Goal: Task Accomplishment & Management: Use online tool/utility

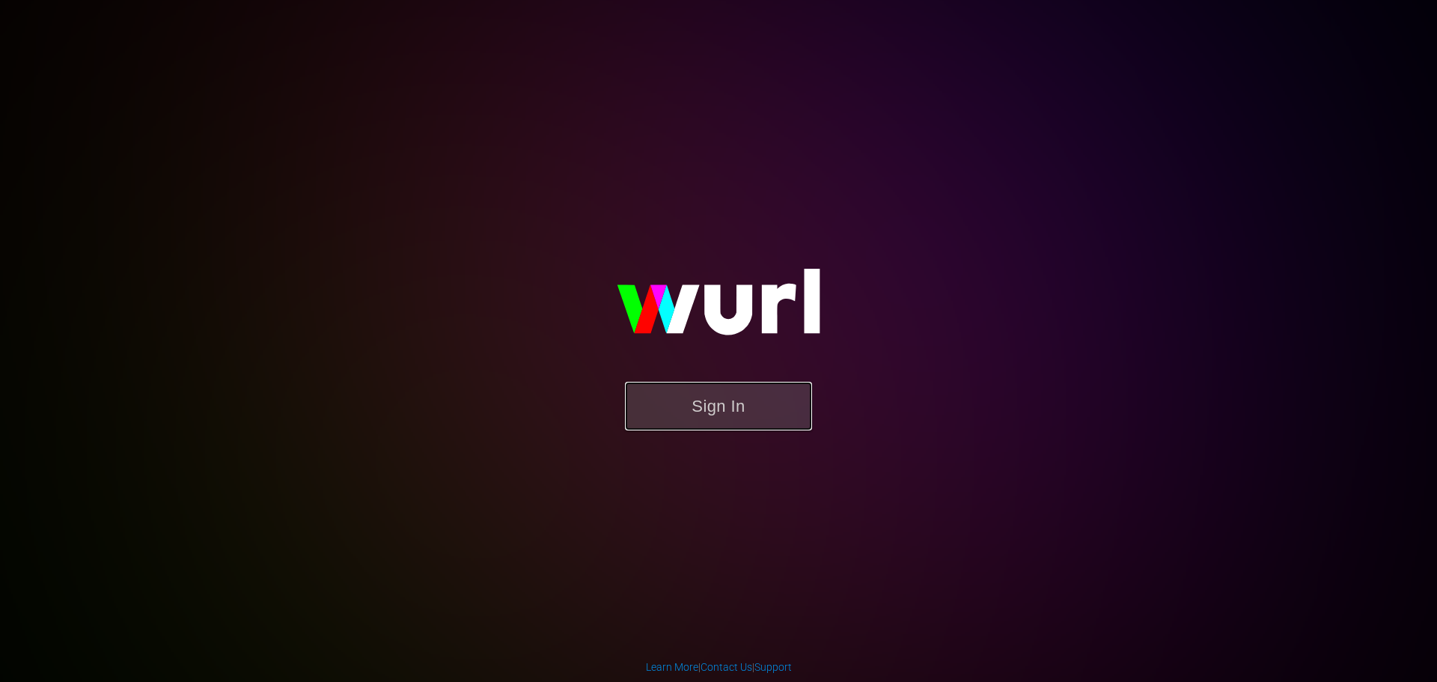
click at [707, 405] on button "Sign In" at bounding box center [718, 406] width 187 height 49
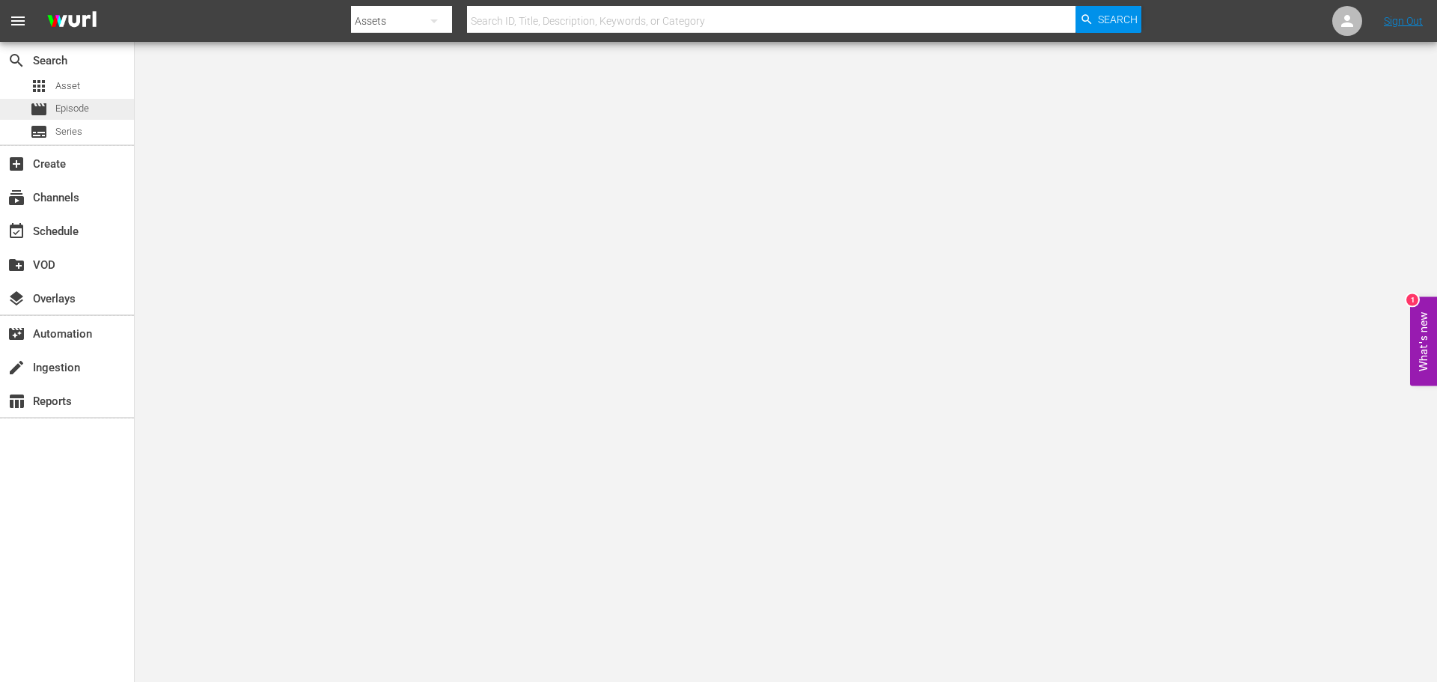
click at [71, 109] on span "Episode" at bounding box center [72, 108] width 34 height 15
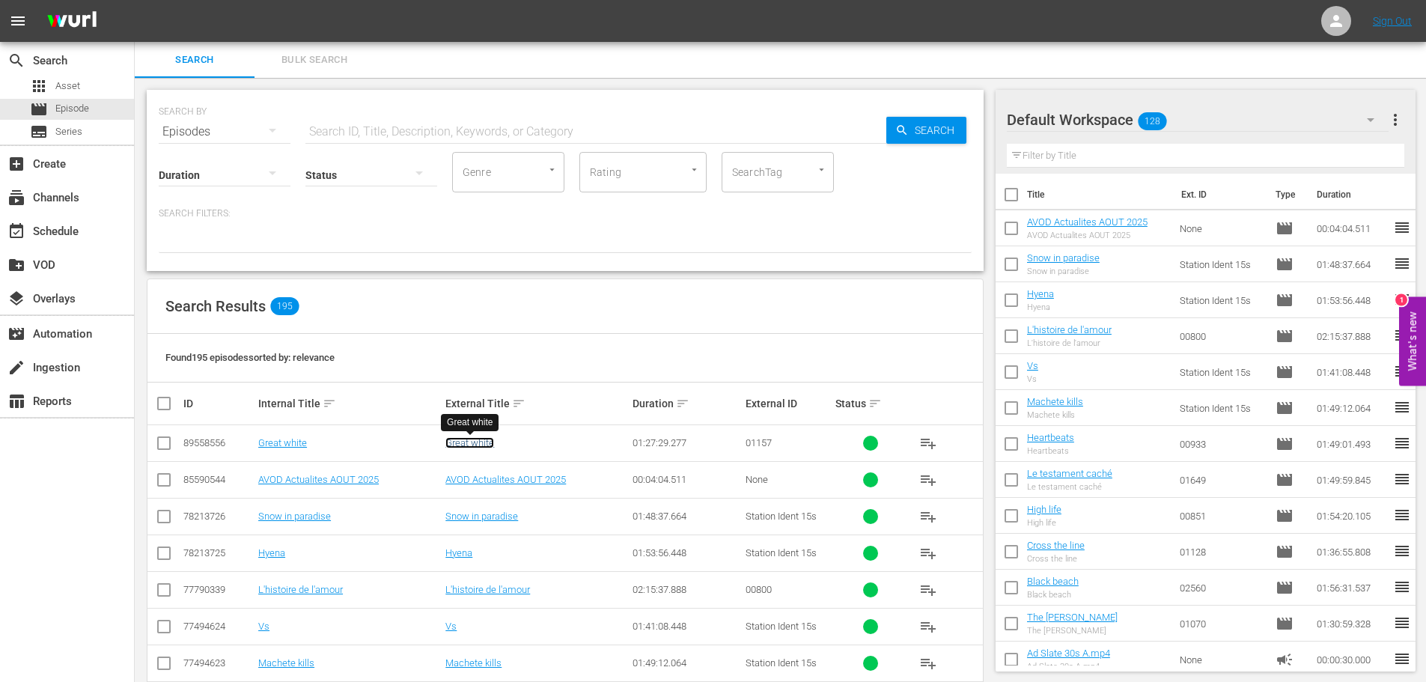
click at [469, 442] on link "Great white" at bounding box center [469, 442] width 49 height 11
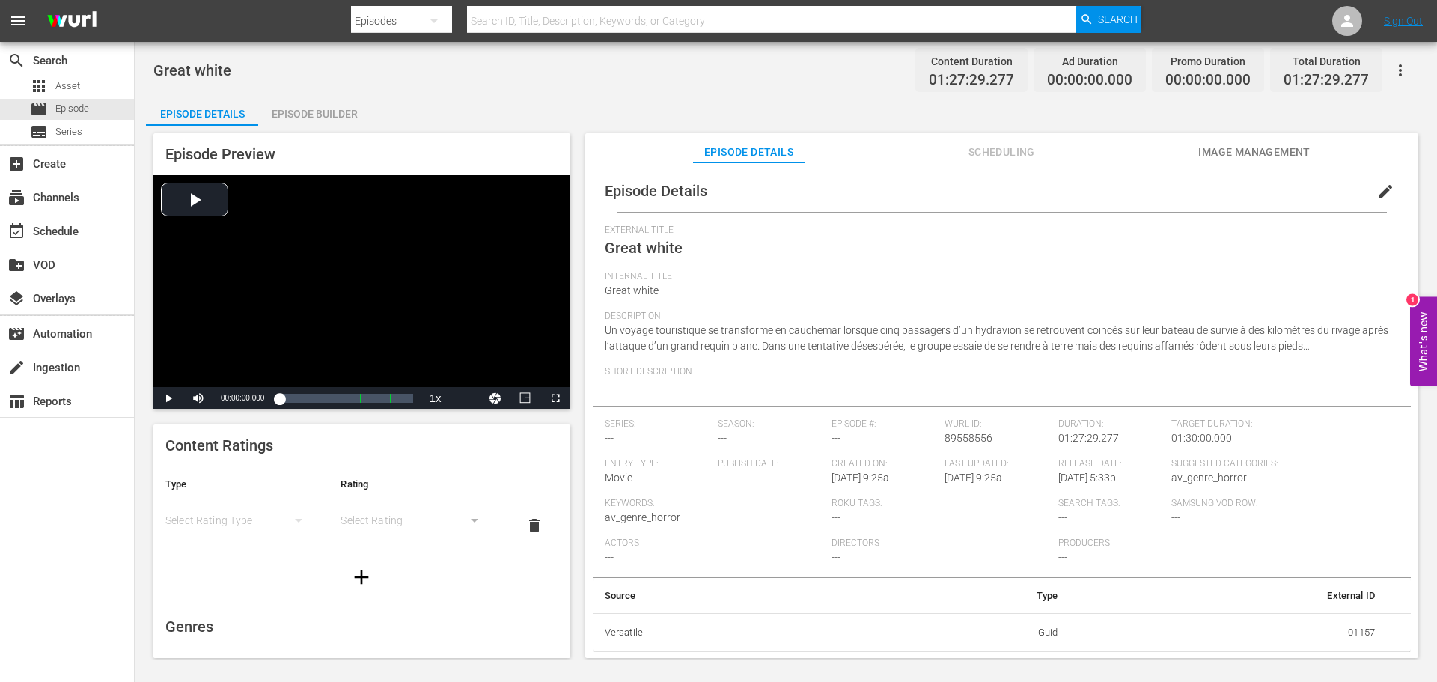
click at [343, 115] on div "Episode Builder" at bounding box center [314, 114] width 112 height 36
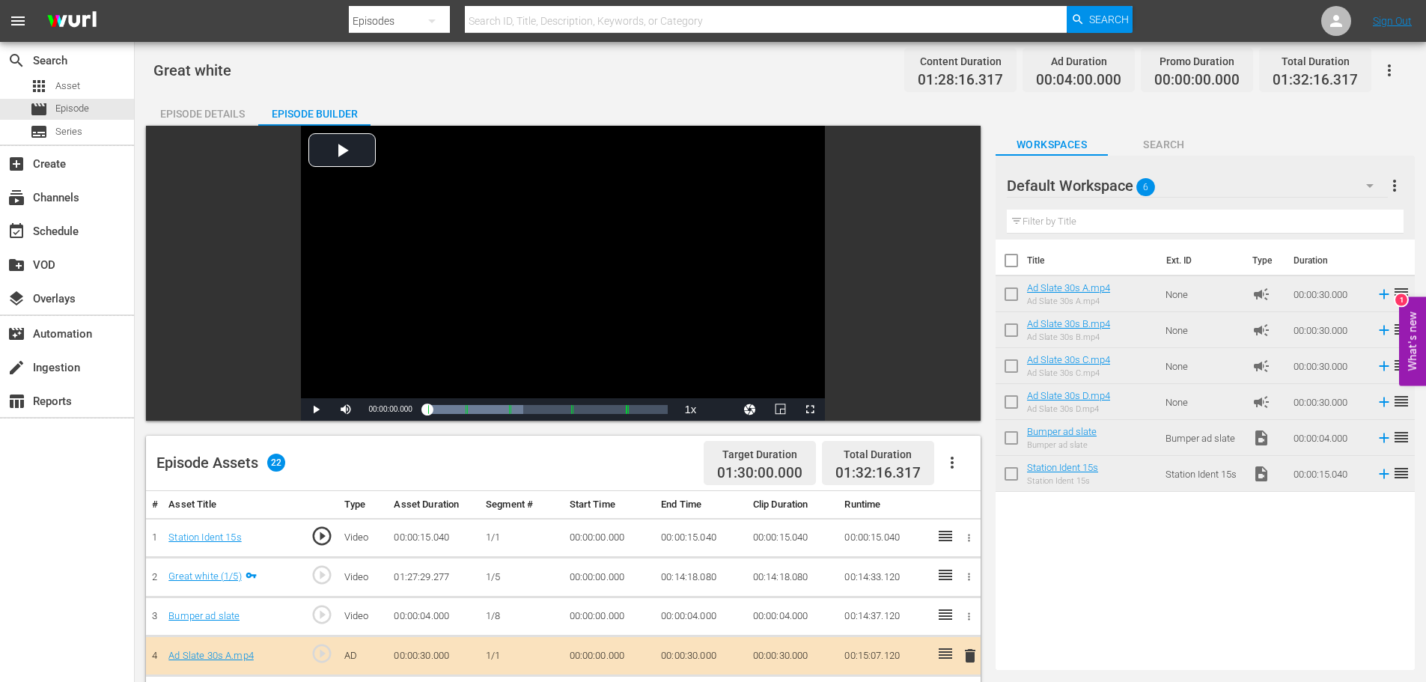
click at [231, 113] on div "Episode Details" at bounding box center [202, 114] width 112 height 36
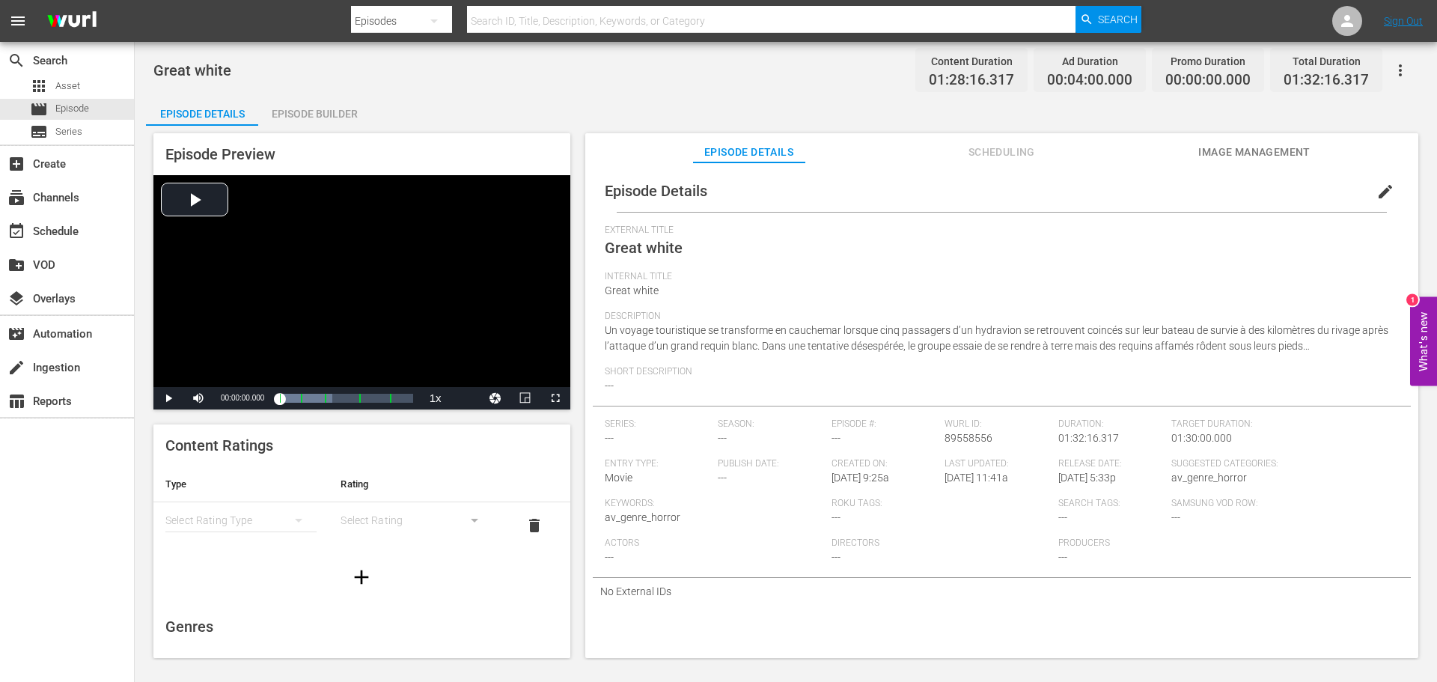
click at [1235, 151] on span "Image Management" at bounding box center [1254, 152] width 112 height 19
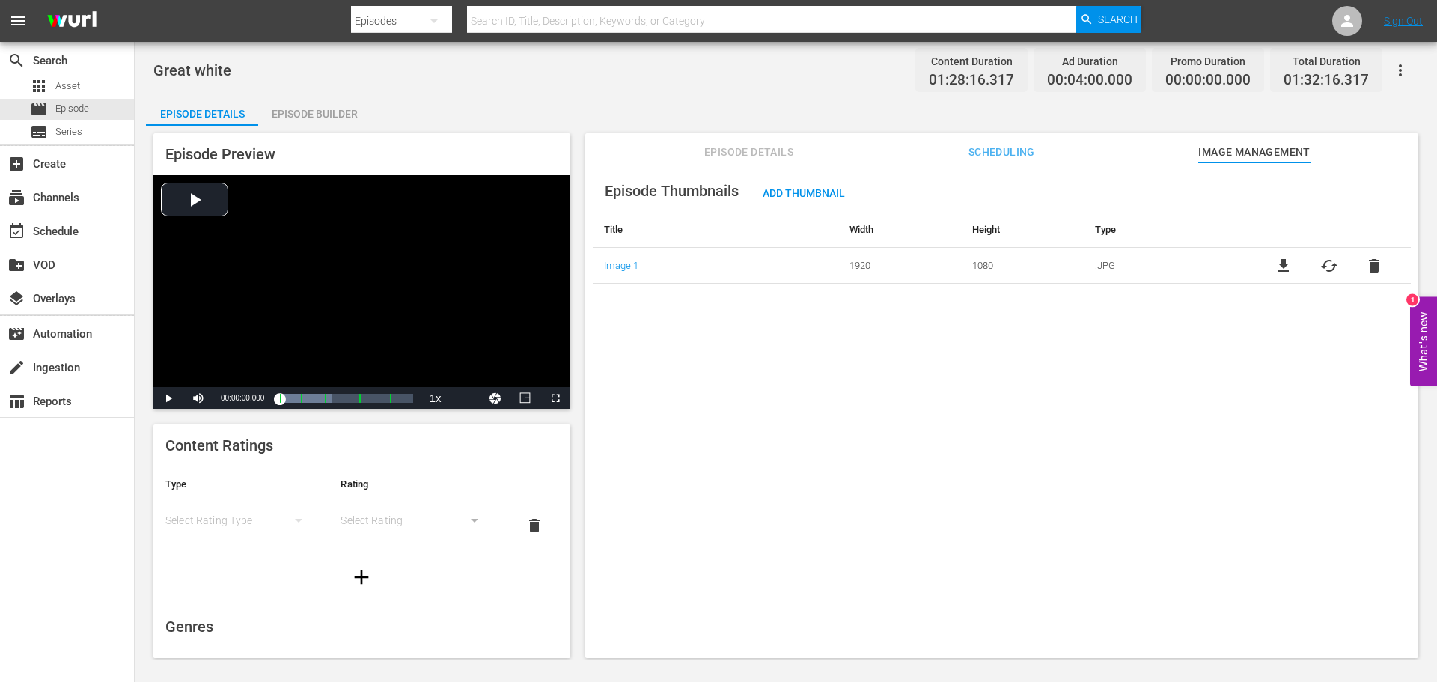
click at [978, 153] on span "Scheduling" at bounding box center [1001, 152] width 112 height 19
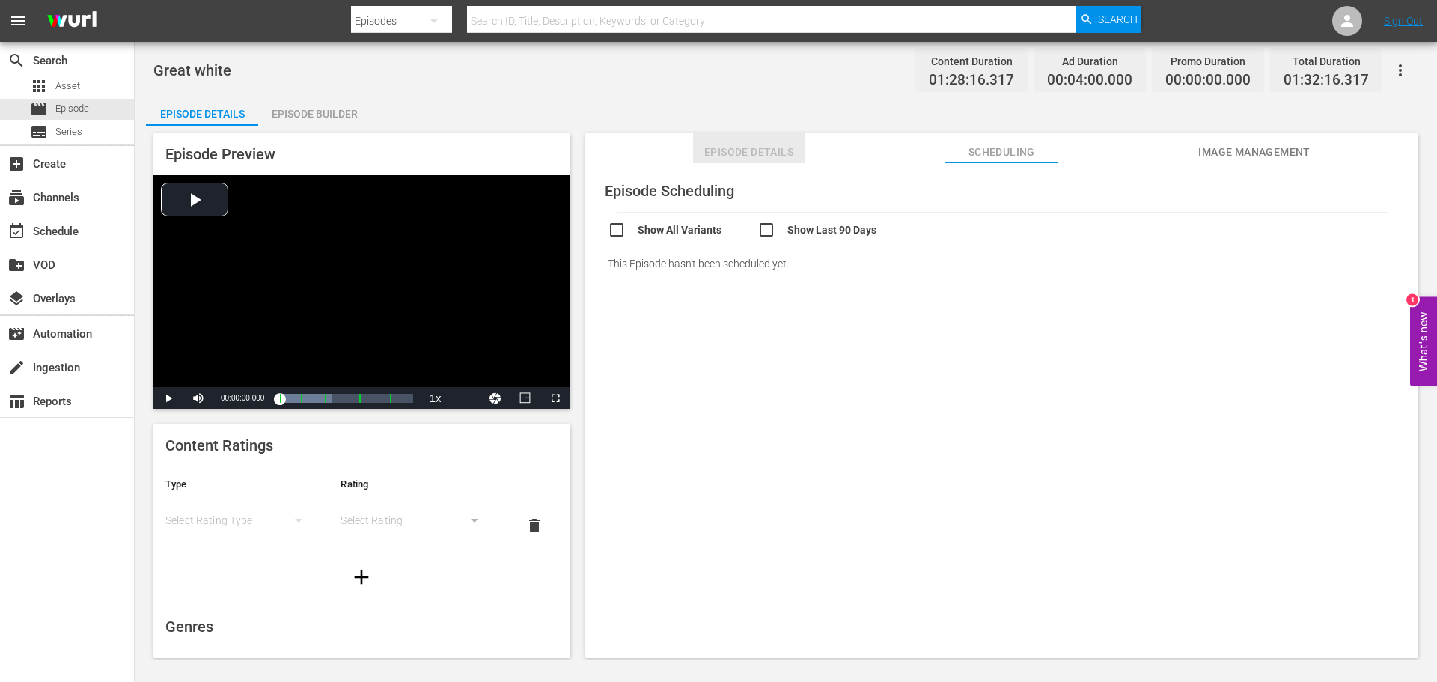
click at [695, 144] on span "Episode Details" at bounding box center [749, 152] width 112 height 19
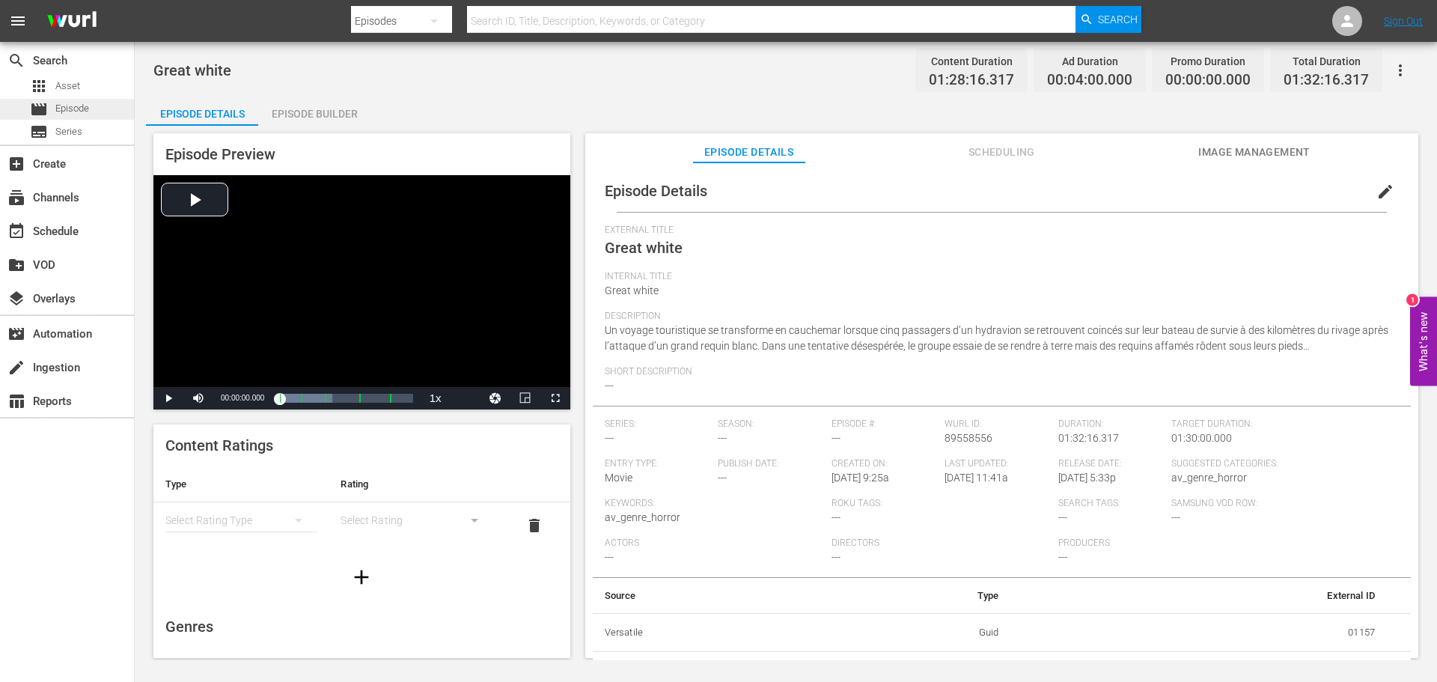
click at [58, 103] on span "Episode" at bounding box center [72, 108] width 34 height 15
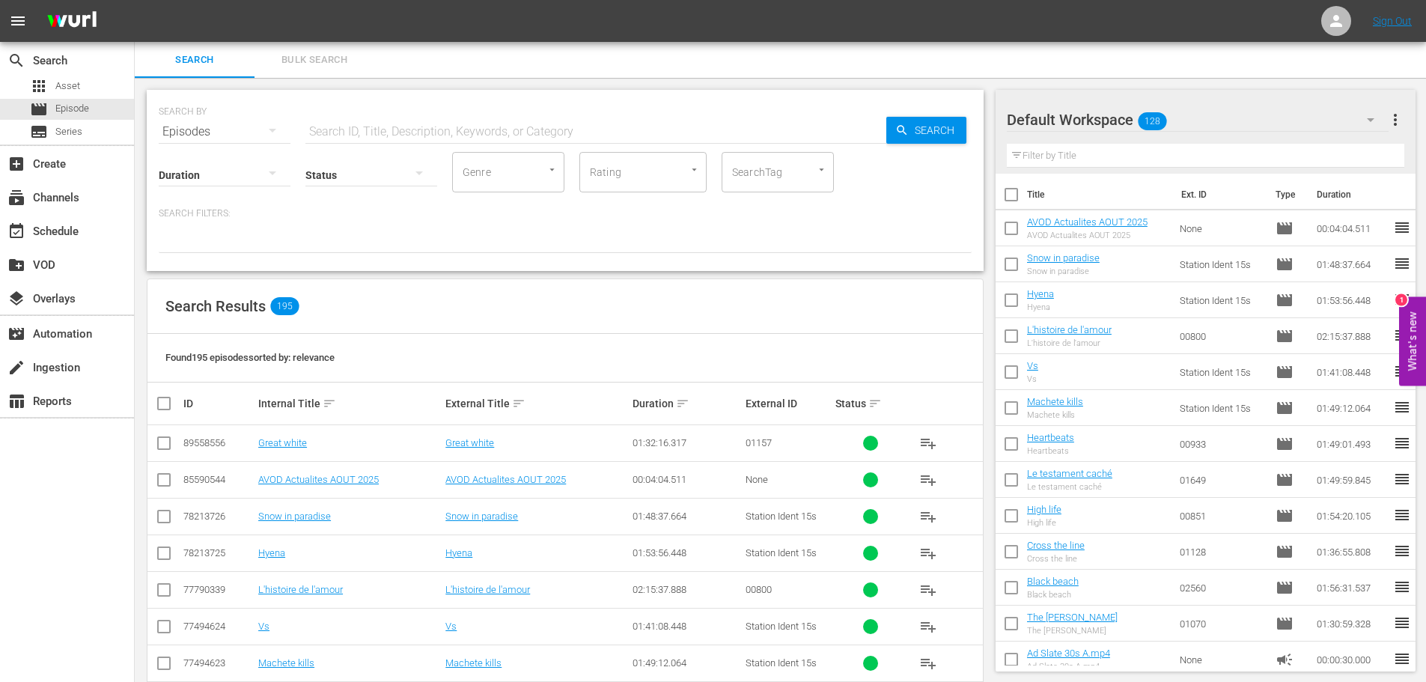
click at [163, 444] on input "checkbox" at bounding box center [164, 446] width 18 height 18
checkbox input "true"
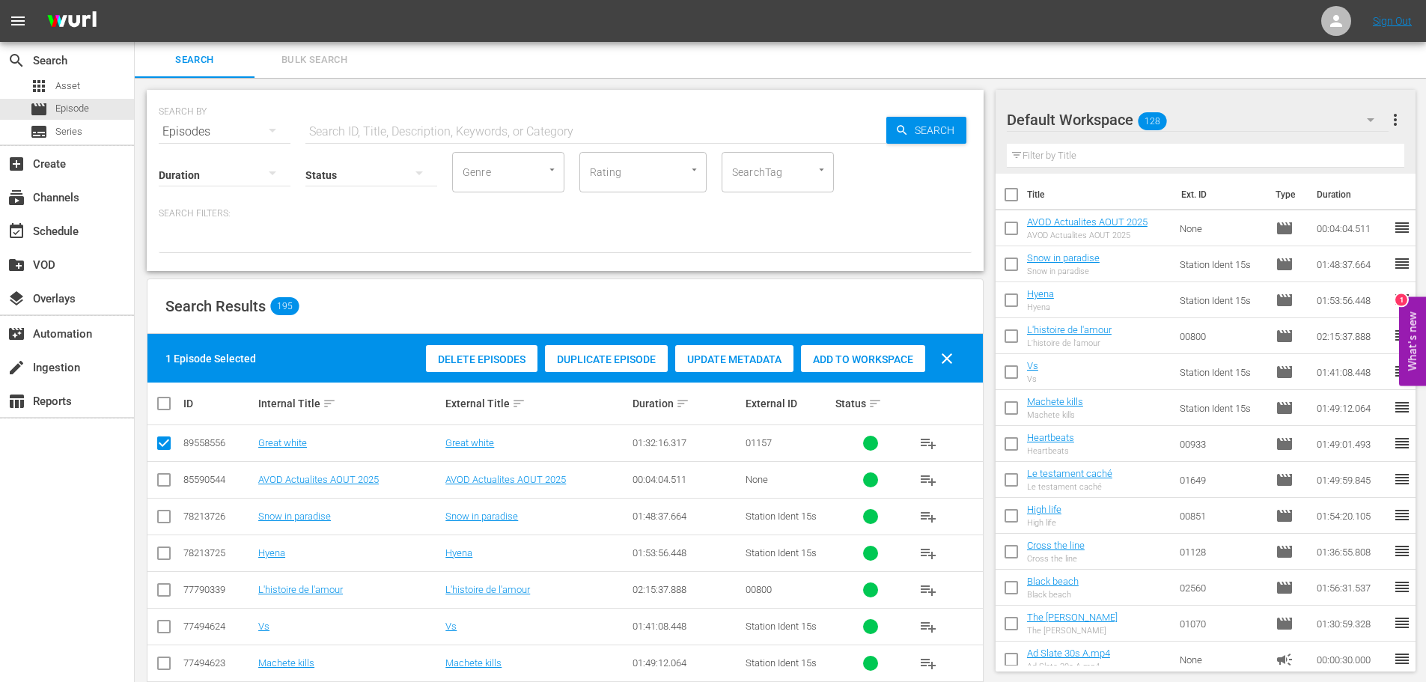
click at [837, 353] on span "Add to Workspace" at bounding box center [863, 359] width 124 height 12
